Goal: Task Accomplishment & Management: Complete application form

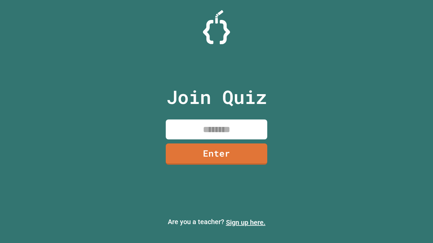
click at [245, 223] on link "Sign up here." at bounding box center [246, 223] width 40 height 8
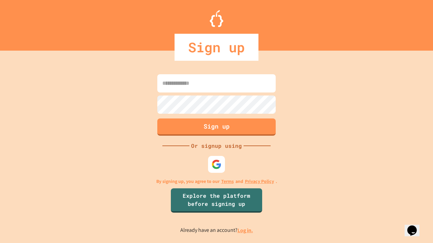
click at [245, 231] on link "Log in." at bounding box center [245, 230] width 16 height 7
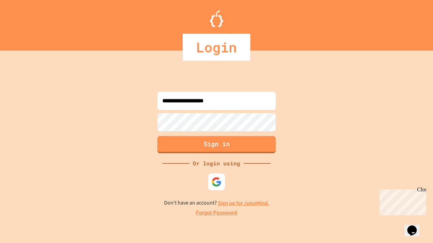
type input "**********"
